Goal: Transaction & Acquisition: Subscribe to service/newsletter

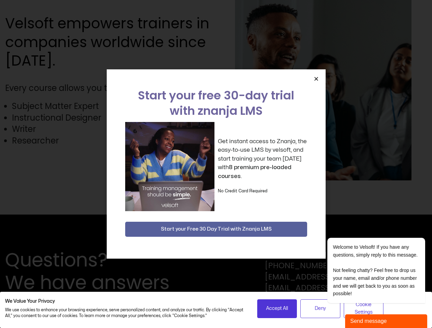
click at [216, 164] on div "Get instant access to Znanja, the easy-to-use LMS by velsoft, and start trainin…" at bounding box center [216, 166] width 182 height 89
click at [316, 79] on icon "Close" at bounding box center [316, 78] width 5 height 5
click at [216, 229] on span "Start your Free 30 Day Trial with Znanja LMS" at bounding box center [216, 229] width 111 height 8
click at [277, 309] on span "Accept All" at bounding box center [277, 309] width 22 height 8
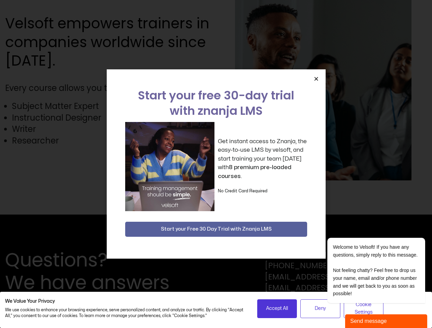
click at [386, 321] on div "Send message" at bounding box center [386, 321] width 72 height 8
click at [0, 0] on div "Minimize Back Powered by [DOMAIN_NAME] Please fill out the form below and we wi…" at bounding box center [0, 0] width 0 height 0
